Goal: Transaction & Acquisition: Purchase product/service

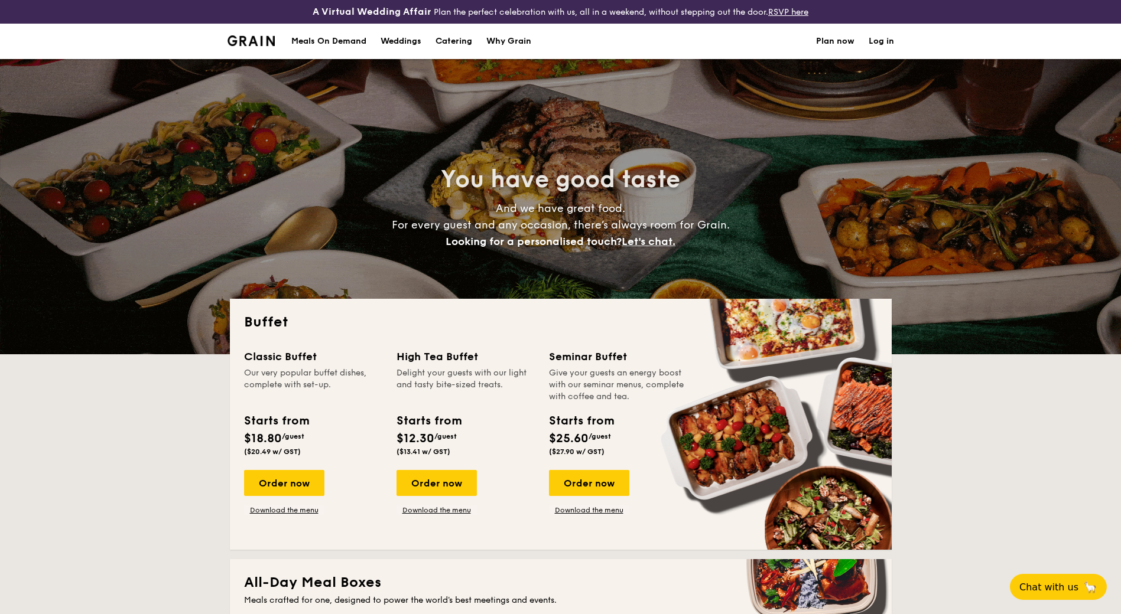
select select
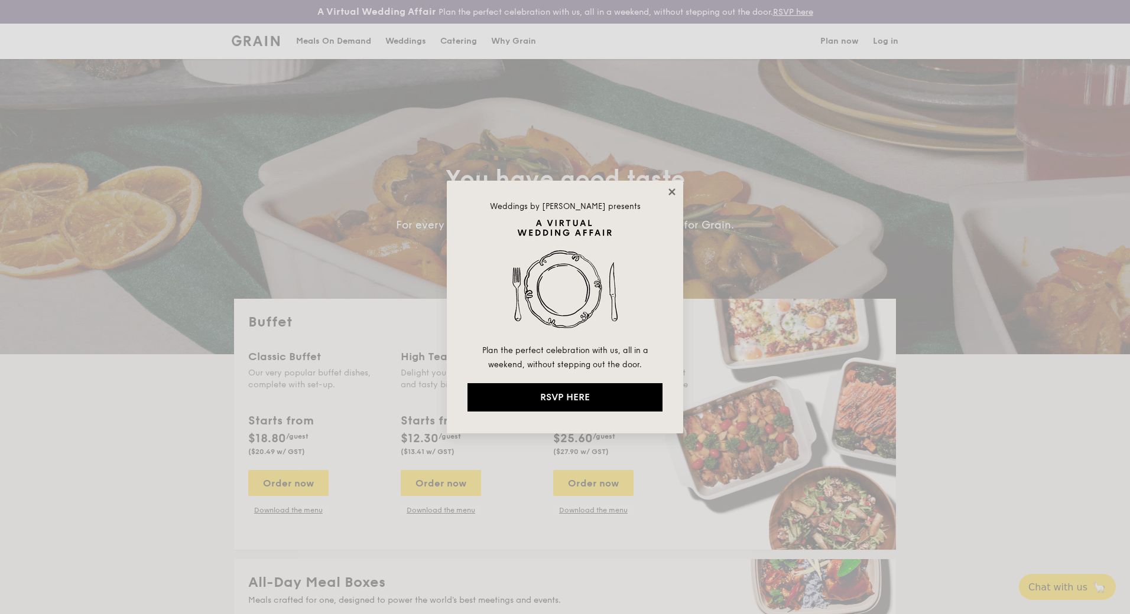
click at [672, 191] on icon at bounding box center [671, 191] width 6 height 6
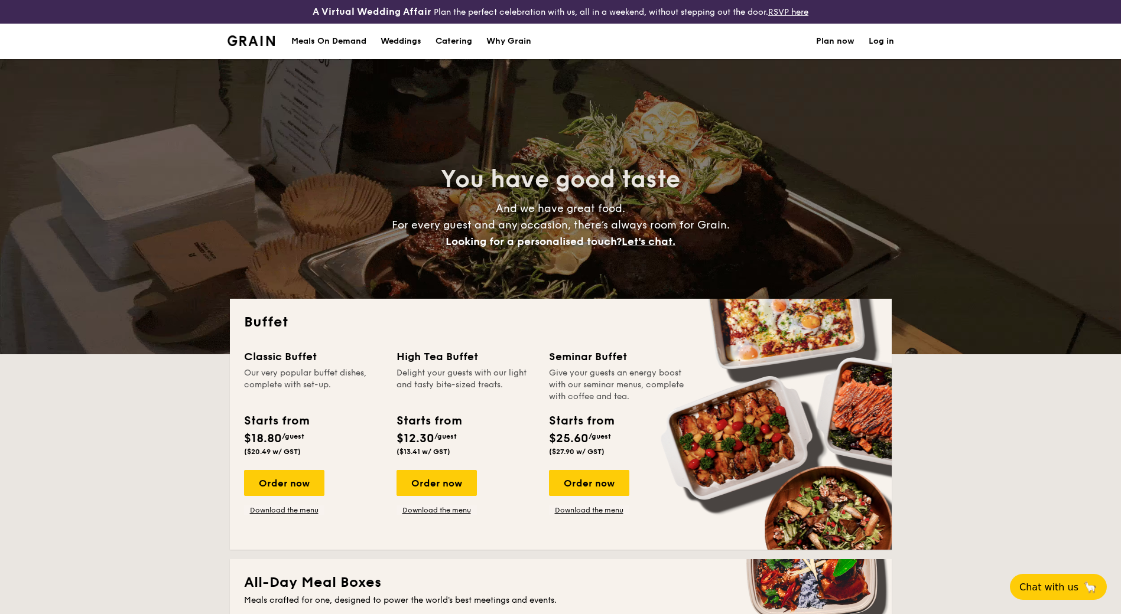
click at [403, 323] on h2 "Buffet" at bounding box center [560, 322] width 633 height 19
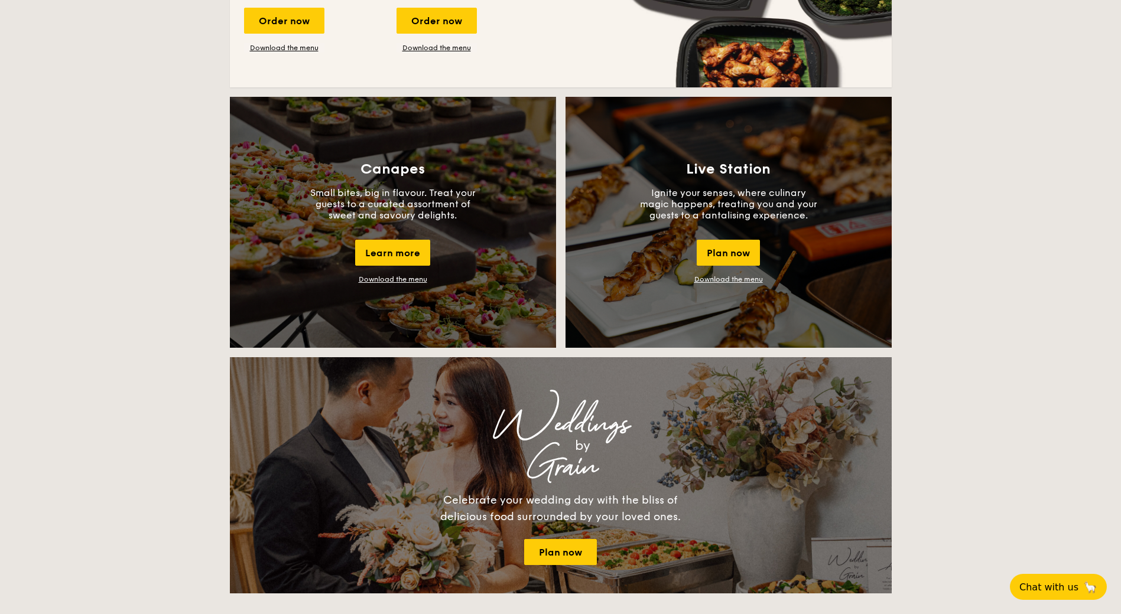
scroll to position [1004, 0]
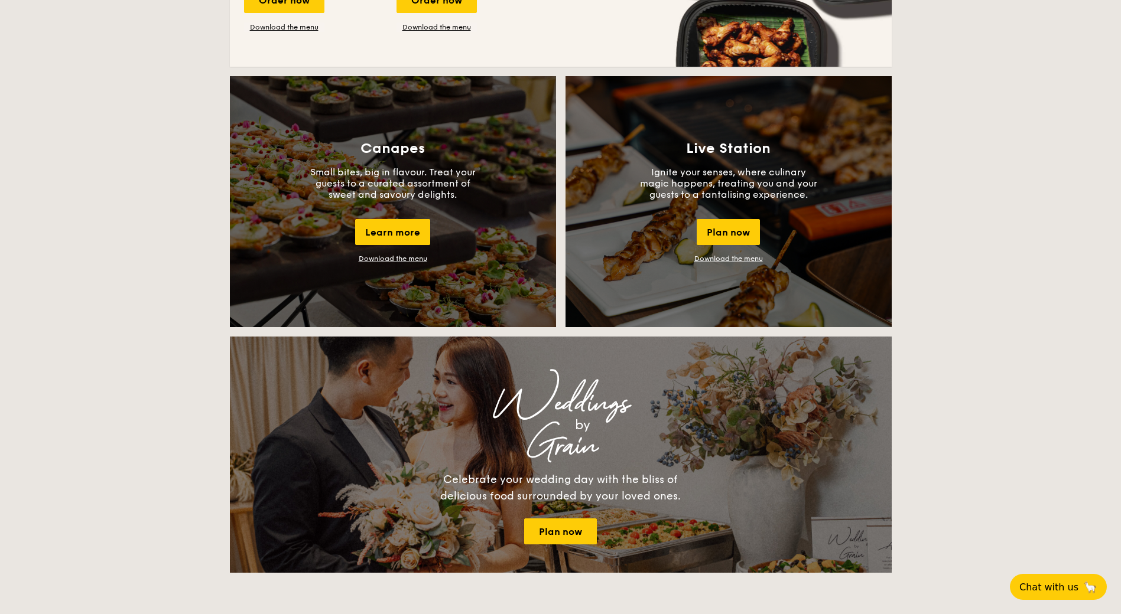
click at [184, 287] on div "Buffet Classic Buffet Our very popular buffet dishes, complete with set-up. Sta…" at bounding box center [560, 448] width 1121 height 2306
click at [177, 310] on div "Buffet Classic Buffet Our very popular buffet dishes, complete with set-up. Sta…" at bounding box center [560, 448] width 1121 height 2306
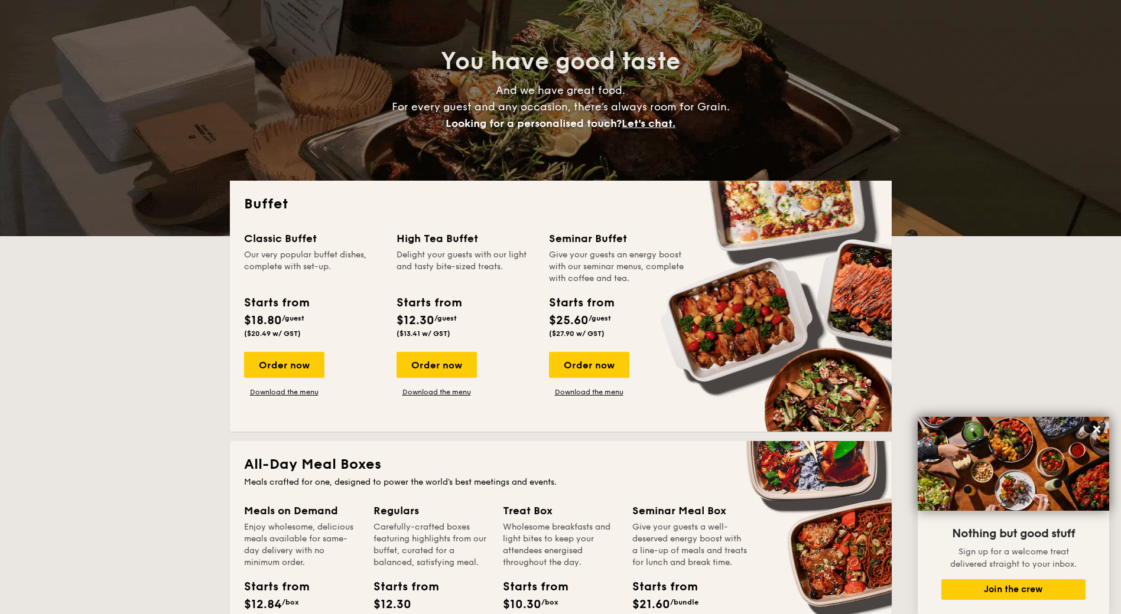
scroll to position [0, 0]
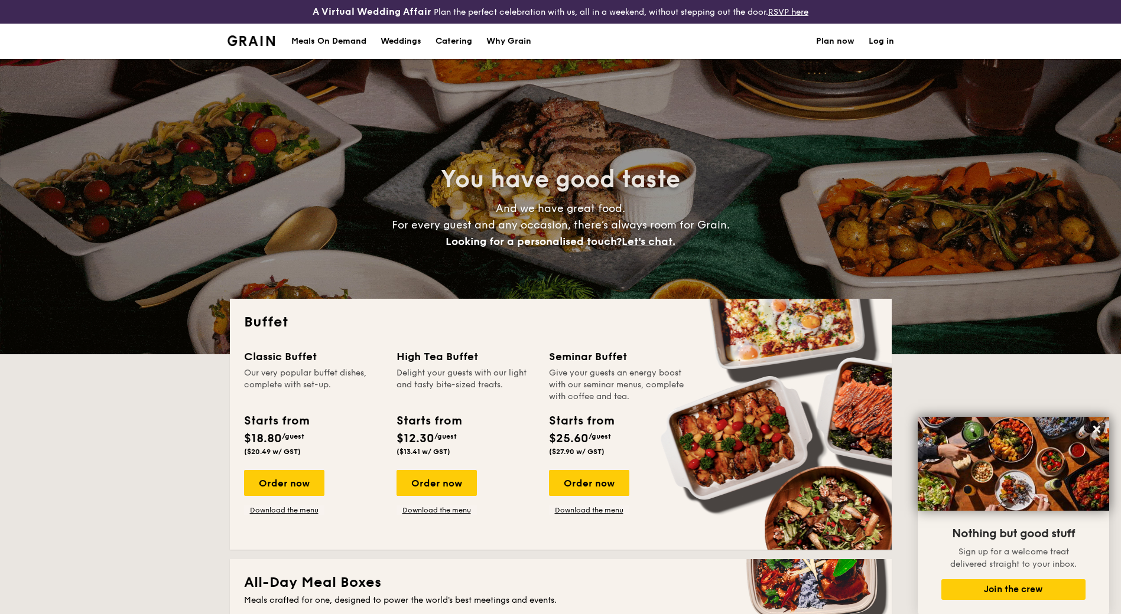
click at [471, 306] on div "Buffet Classic Buffet Our very popular buffet dishes, complete with set-up. Sta…" at bounding box center [561, 424] width 662 height 251
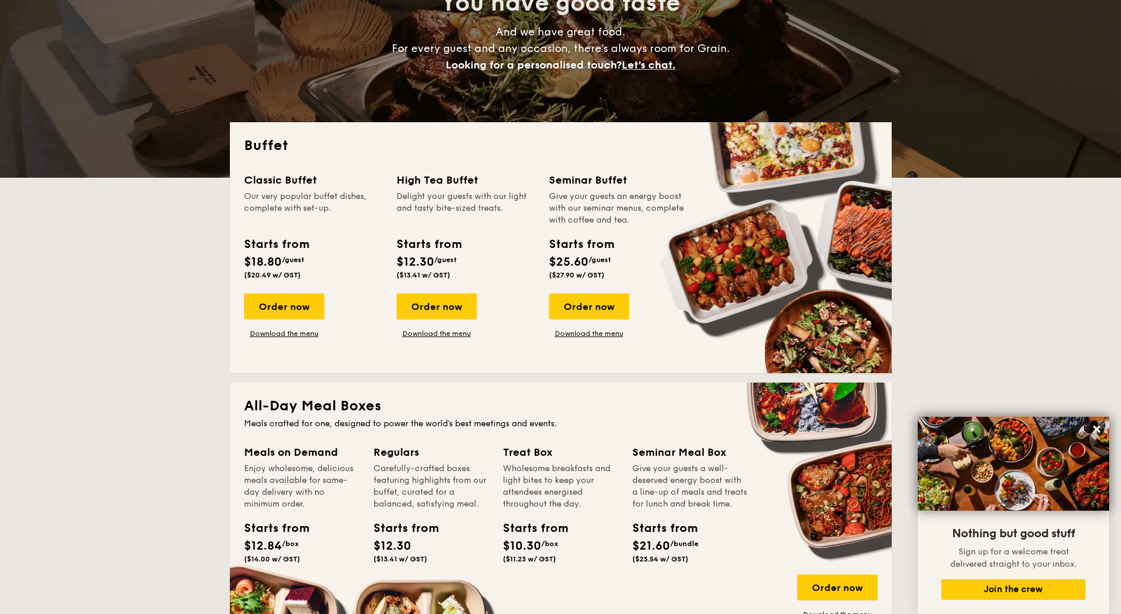
scroll to position [177, 0]
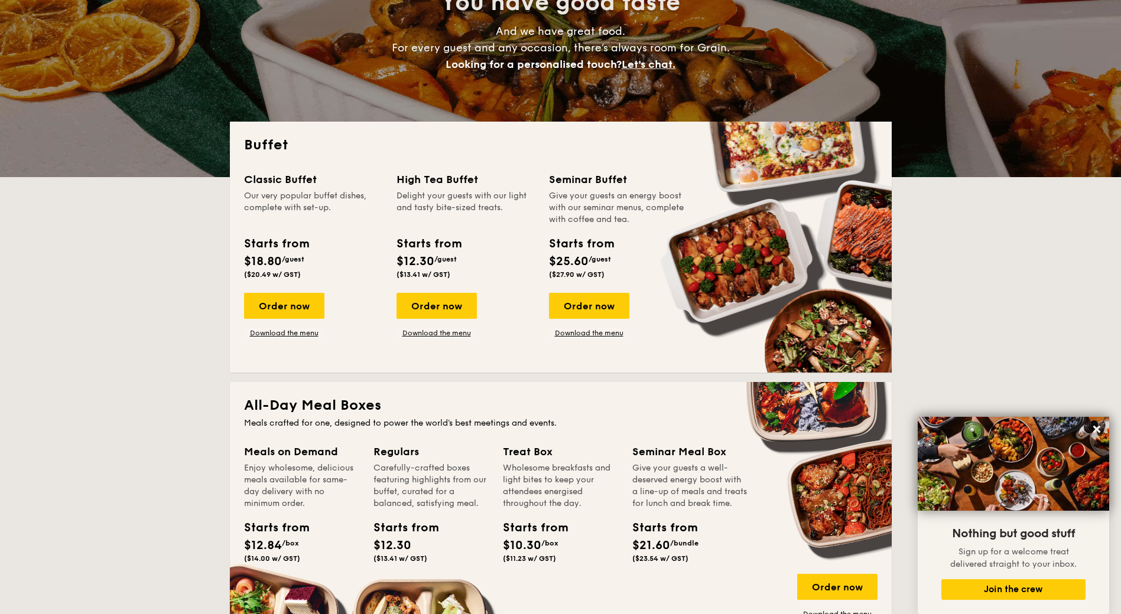
click at [501, 269] on div "Starts from $12.30 /guest ($13.41 w/ GST)" at bounding box center [466, 259] width 148 height 48
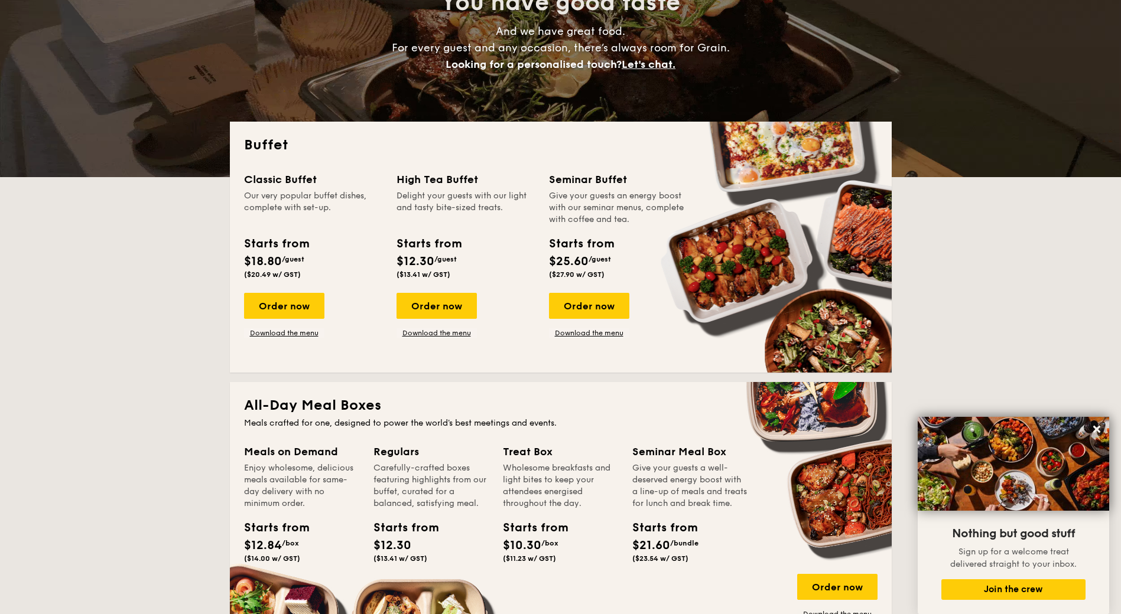
click at [493, 282] on div "Starts from $12.30 /guest ($13.41 w/ GST)" at bounding box center [466, 259] width 148 height 48
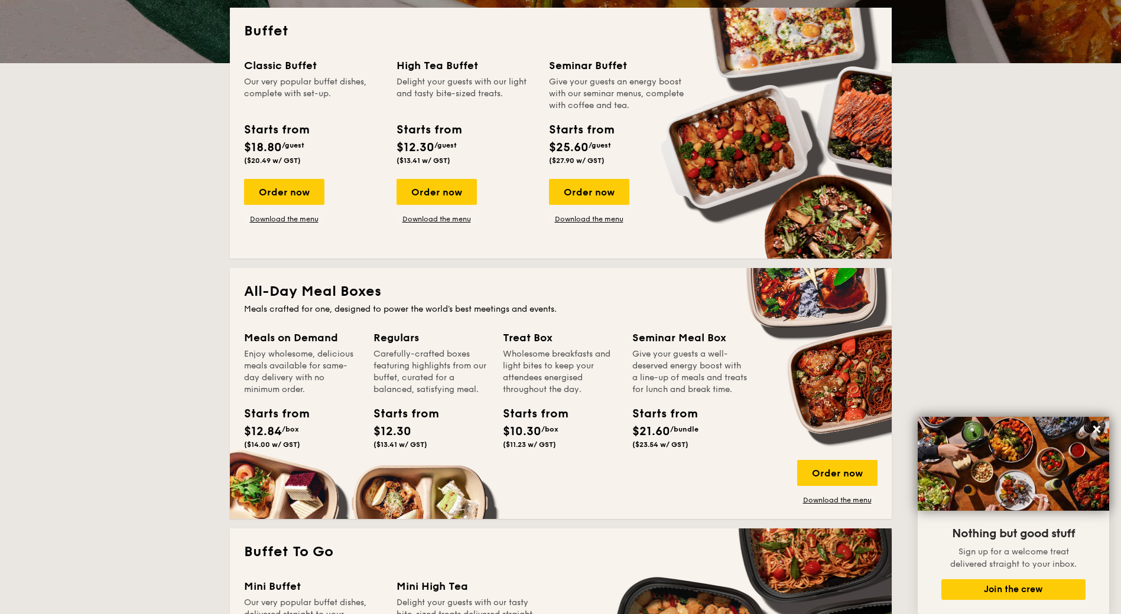
scroll to position [295, 0]
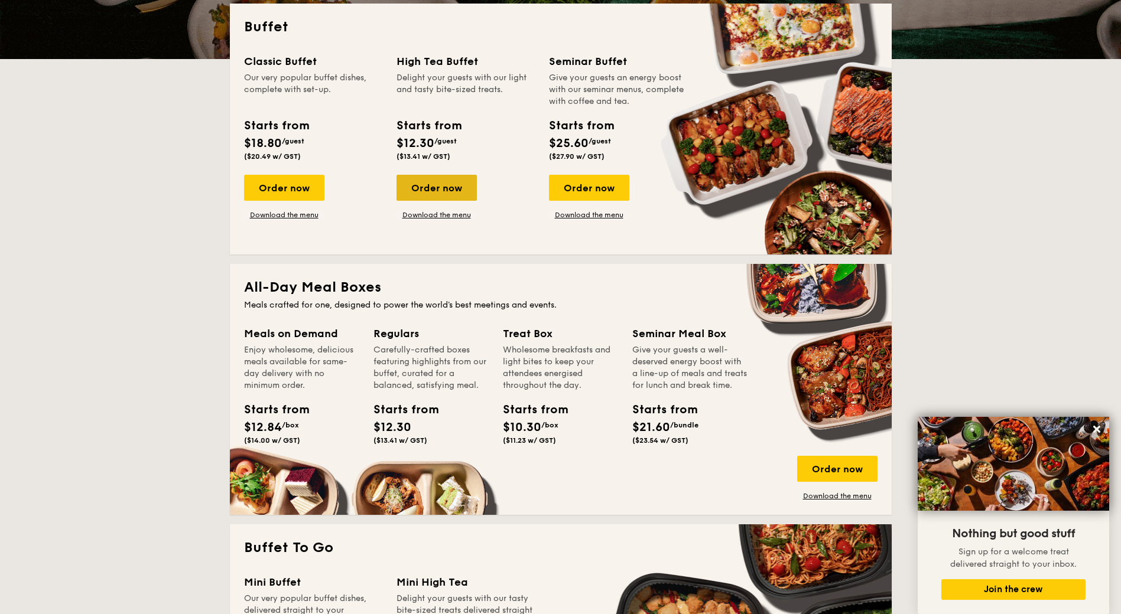
click at [449, 197] on div "Order now" at bounding box center [436, 188] width 80 height 26
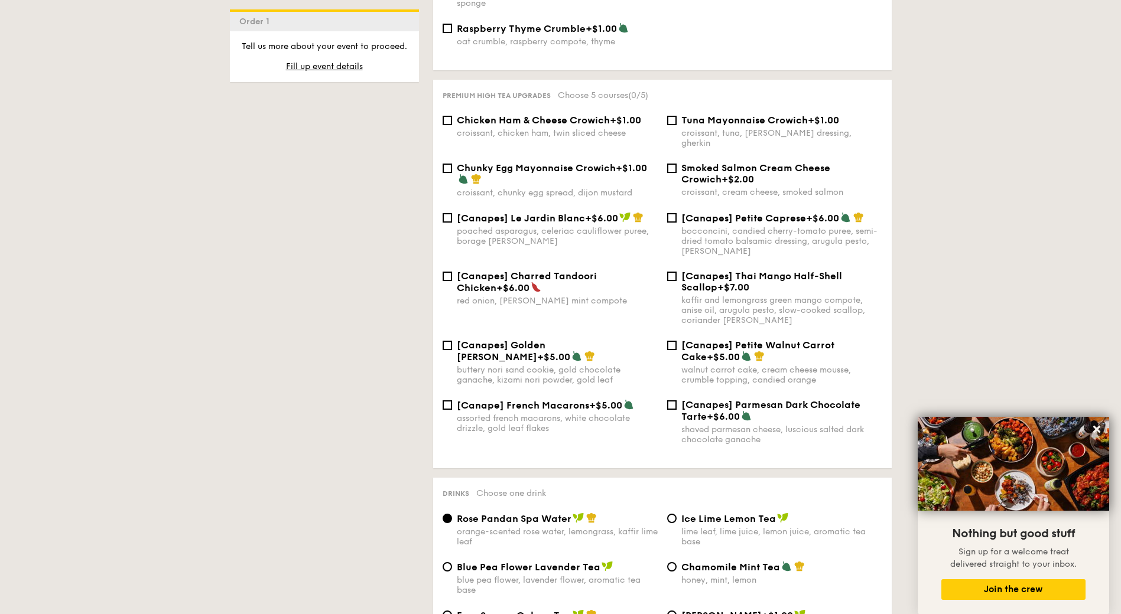
scroll to position [1831, 0]
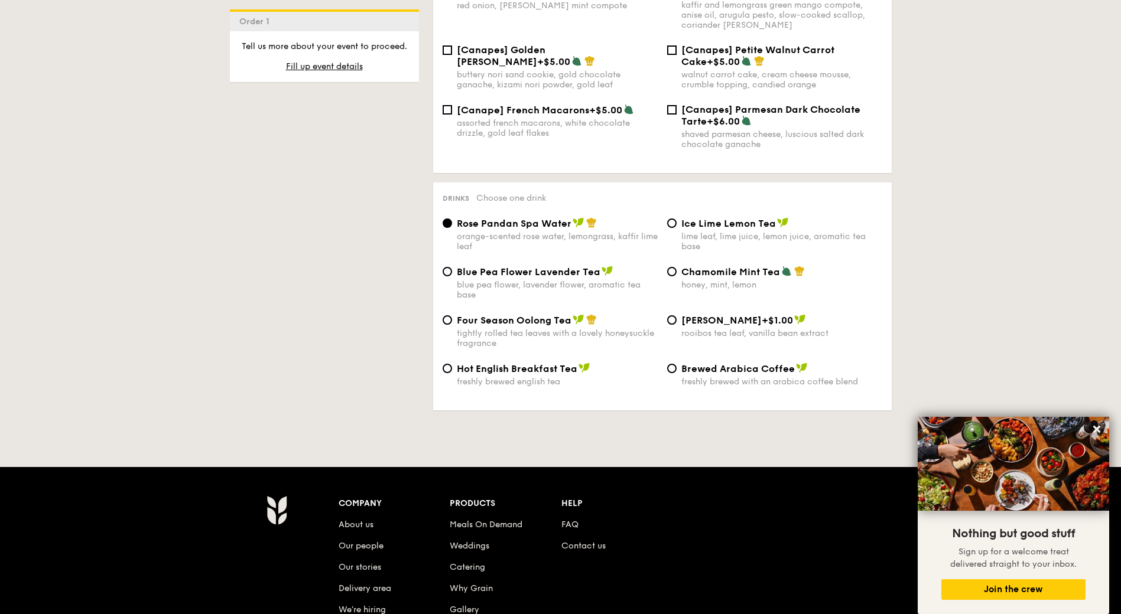
drag, startPoint x: 302, startPoint y: 339, endPoint x: 259, endPoint y: 339, distance: 42.5
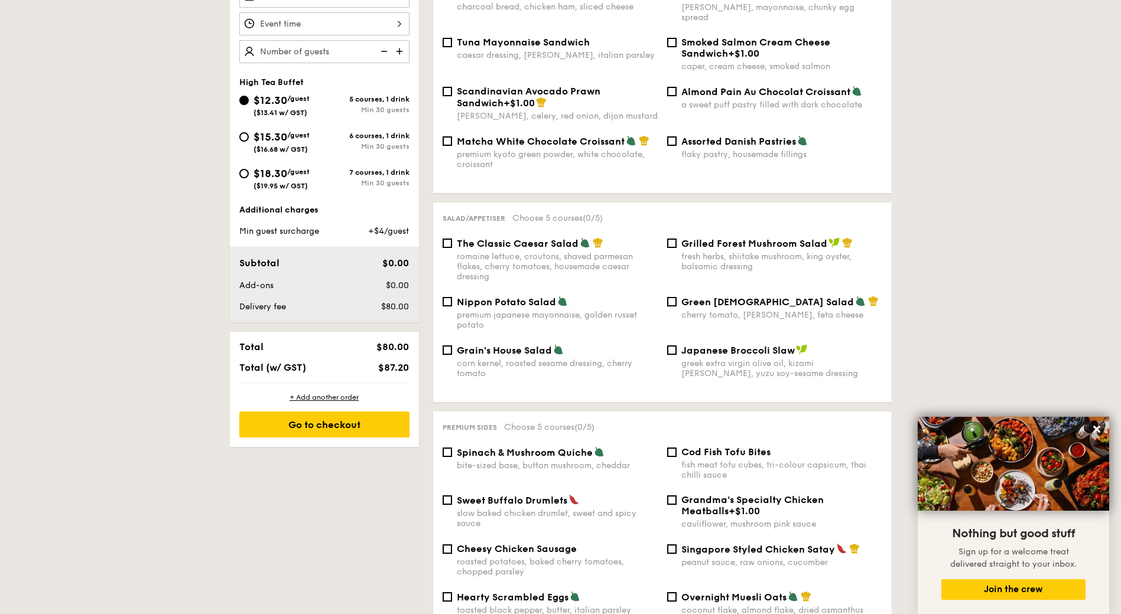
scroll to position [295, 0]
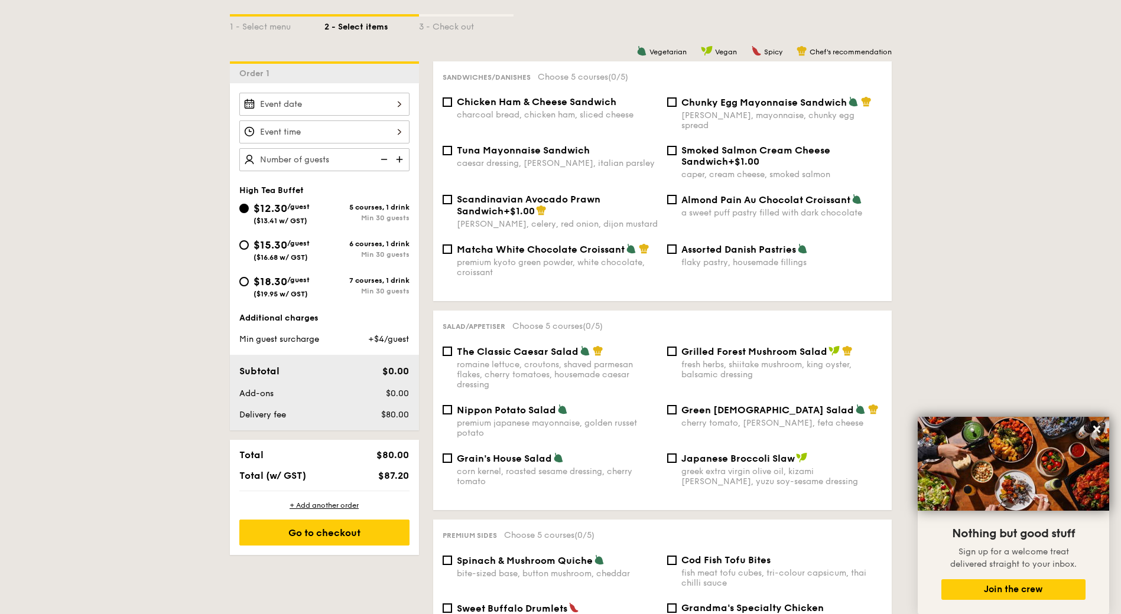
click at [402, 159] on img at bounding box center [401, 159] width 18 height 22
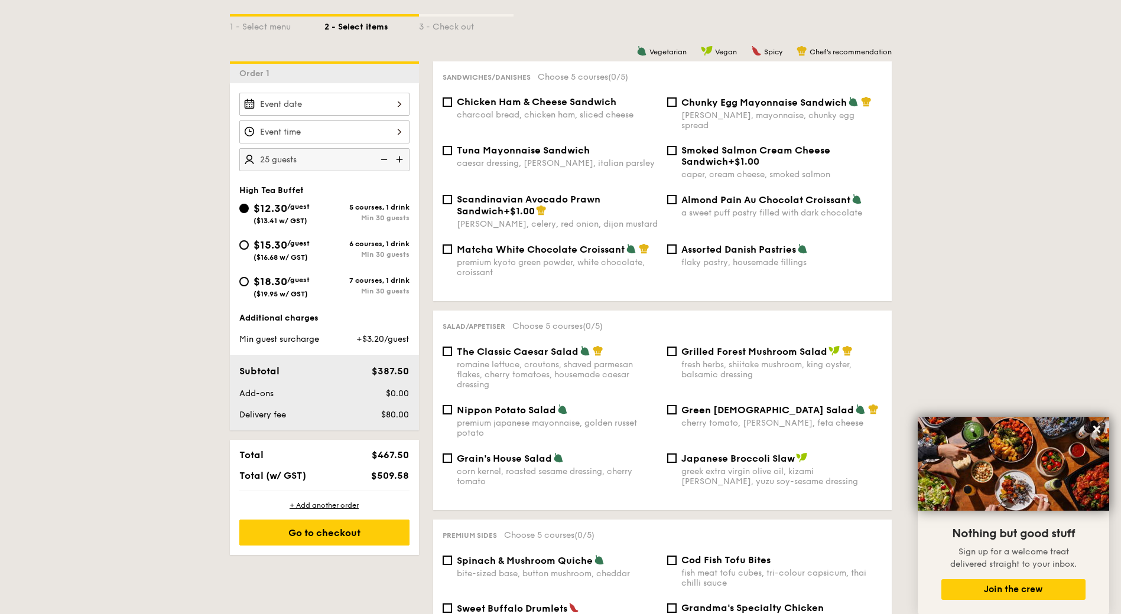
click at [402, 159] on img at bounding box center [401, 159] width 18 height 22
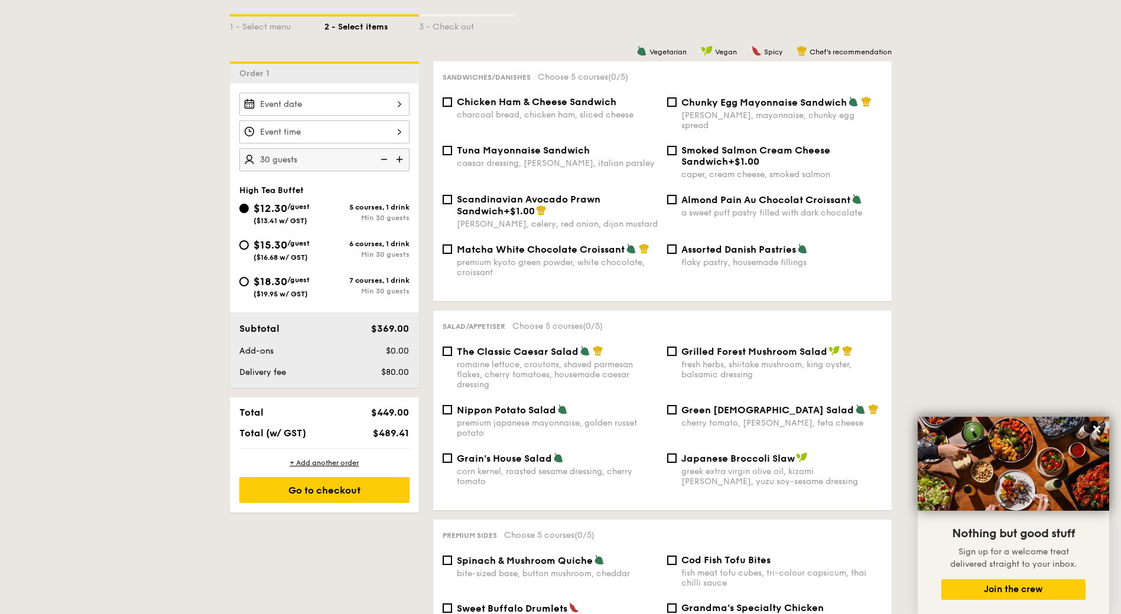
click at [402, 159] on img at bounding box center [401, 159] width 18 height 22
click at [386, 158] on img at bounding box center [383, 159] width 18 height 22
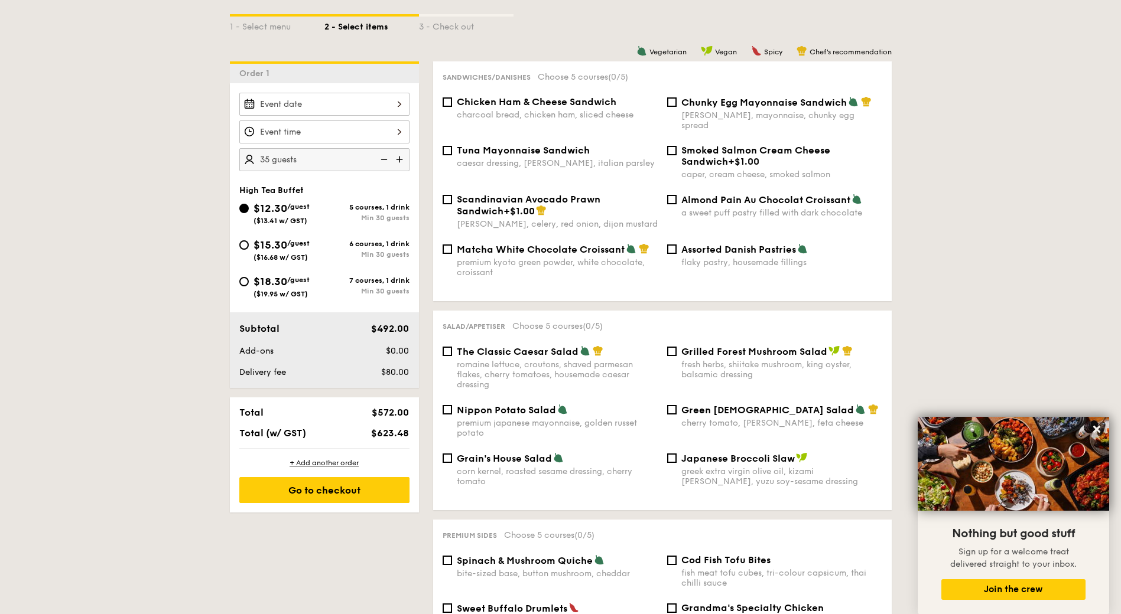
click at [386, 158] on img at bounding box center [383, 159] width 18 height 22
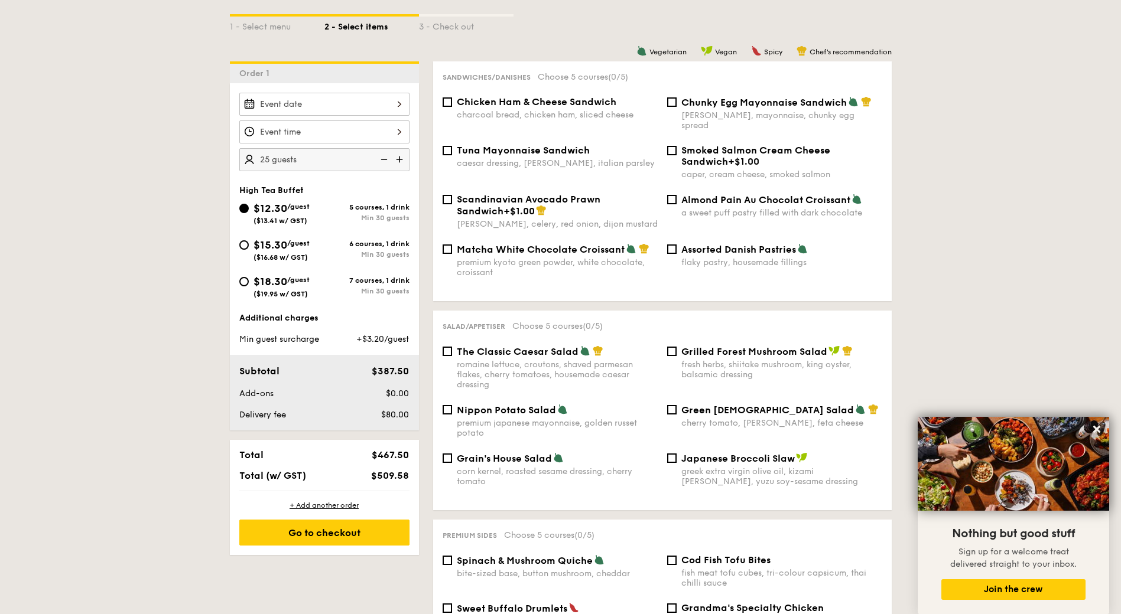
click at [398, 159] on img at bounding box center [401, 159] width 18 height 22
type input "30 guests"
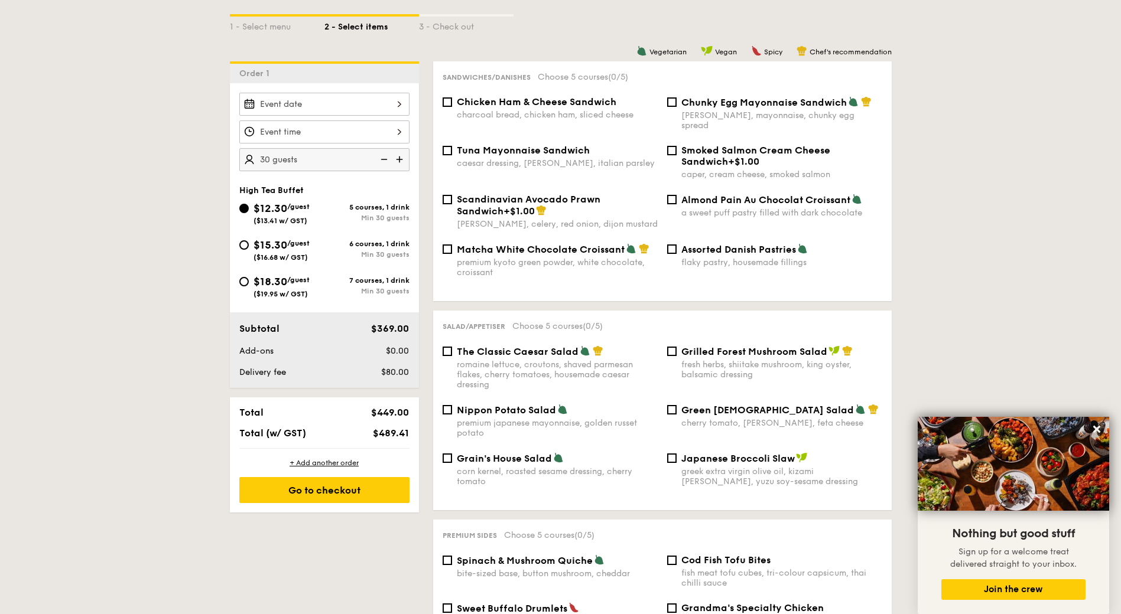
select select
